Goal: Information Seeking & Learning: Learn about a topic

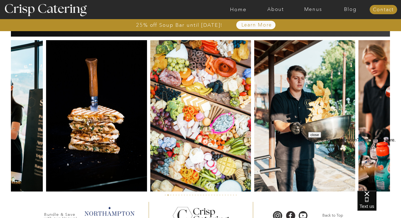
scroll to position [1301, 0]
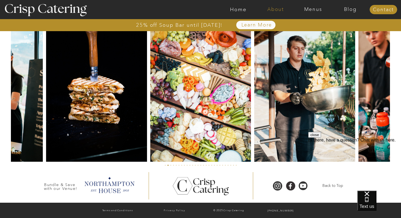
click at [280, 10] on nav "About" at bounding box center [275, 9] width 37 height 5
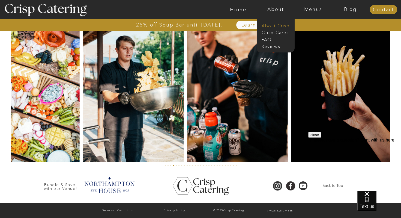
click at [274, 25] on nav "About Crisp" at bounding box center [277, 25] width 31 height 5
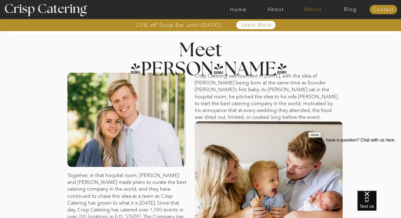
click at [316, 9] on nav "Menus" at bounding box center [313, 9] width 37 height 5
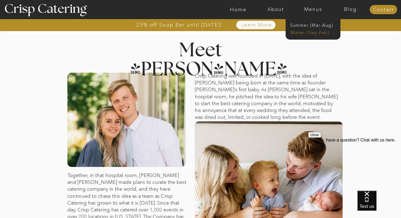
click at [299, 31] on nav "Winter (Sep-Feb)" at bounding box center [313, 31] width 45 height 5
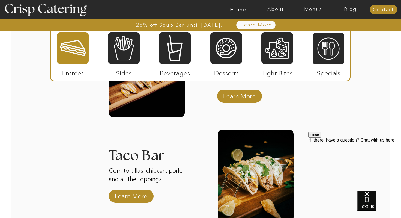
scroll to position [745, 0]
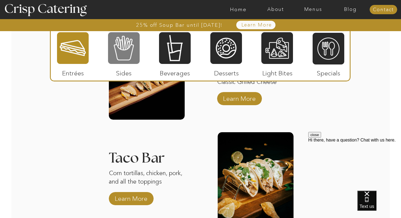
click at [133, 46] on div at bounding box center [124, 48] width 32 height 33
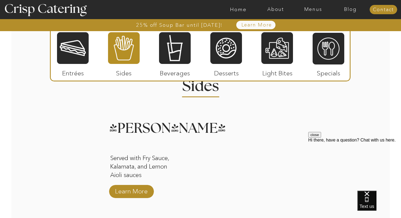
scroll to position [659, 0]
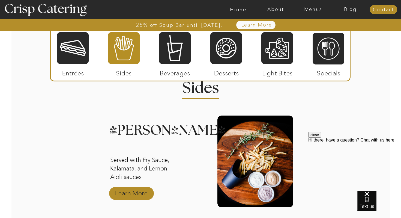
click at [138, 190] on p "Learn More" at bounding box center [131, 192] width 36 height 16
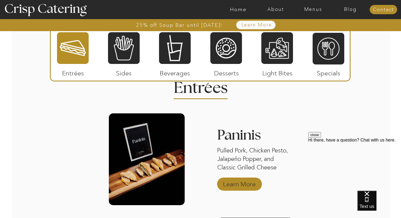
click at [236, 185] on p "Learn More" at bounding box center [240, 183] width 36 height 16
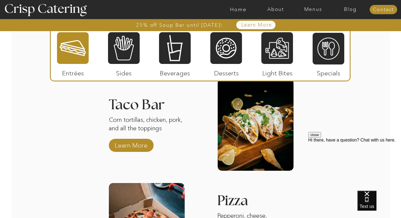
scroll to position [798, 0]
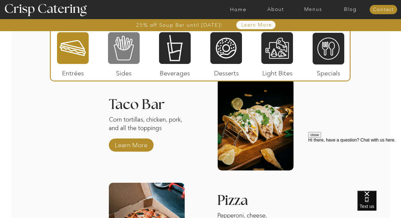
click at [122, 50] on div at bounding box center [124, 48] width 32 height 33
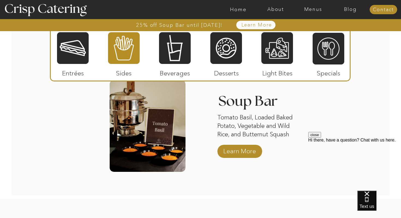
scroll to position [1012, 0]
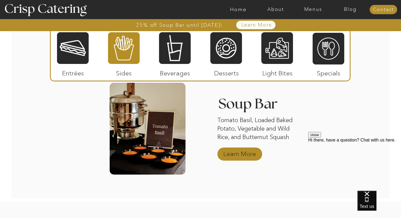
click at [229, 154] on p "Learn More" at bounding box center [240, 152] width 36 height 16
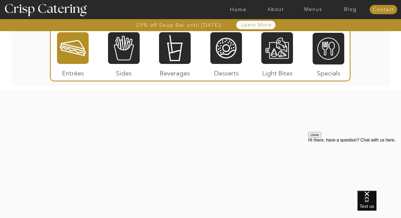
click at [275, 60] on div at bounding box center [278, 48] width 32 height 33
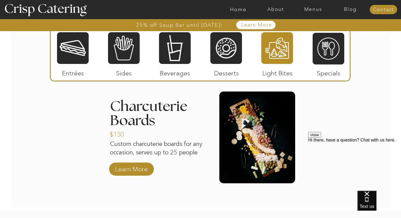
scroll to position [696, 0]
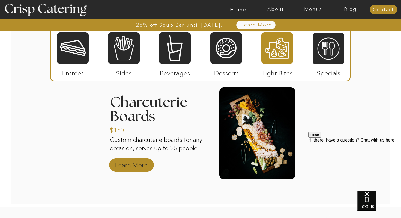
click at [136, 162] on p "Learn More" at bounding box center [131, 164] width 36 height 16
